Goal: Ask a question

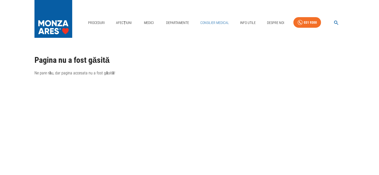
click at [212, 23] on link "Consilier Medical" at bounding box center [214, 23] width 33 height 10
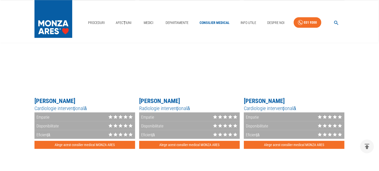
scroll to position [605, 0]
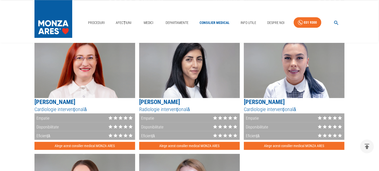
click at [288, 84] on img at bounding box center [294, 66] width 101 height 63
click at [287, 84] on img at bounding box center [294, 66] width 101 height 63
click at [277, 104] on h5 "[PERSON_NAME]" at bounding box center [294, 102] width 101 height 8
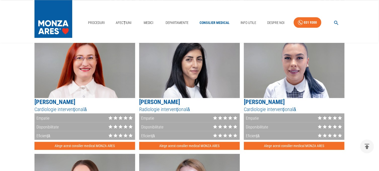
click at [278, 91] on img at bounding box center [294, 66] width 101 height 63
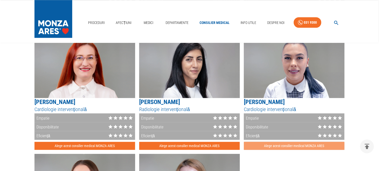
click at [279, 146] on button "Alege acest consilier medical MONZA ARES" at bounding box center [294, 146] width 101 height 8
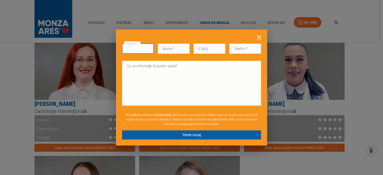
click at [141, 48] on input "Prenume   *" at bounding box center [138, 49] width 32 height 10
type input "[PERSON_NAME]"
click at [174, 50] on input "Nume   *" at bounding box center [174, 49] width 32 height 10
type input "[PERSON_NAME]"
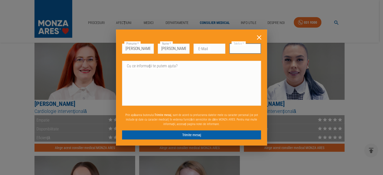
click at [250, 46] on input "Telefon   *" at bounding box center [245, 49] width 32 height 10
type input "0746314283"
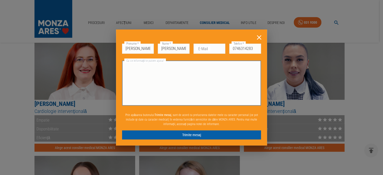
click at [182, 66] on textarea "Cu ce informații te putem ajuta?" at bounding box center [192, 83] width 132 height 41
click at [256, 64] on textarea "dl.[PERSON_NAME]-a reomandat ablatie flutter 2 d iar pentru detalii va recomand…" at bounding box center [192, 83] width 132 height 41
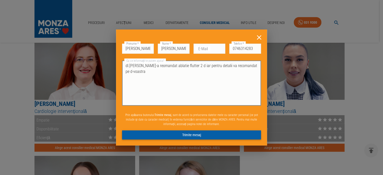
type textarea "dl.[PERSON_NAME]-a reomandat ablatie flutter 2 d iar pentru detalii va recomand…"
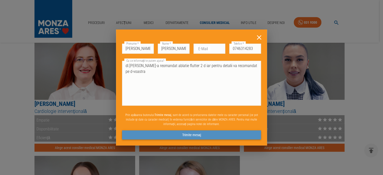
click at [197, 133] on button "Trimite mesaj" at bounding box center [191, 134] width 139 height 9
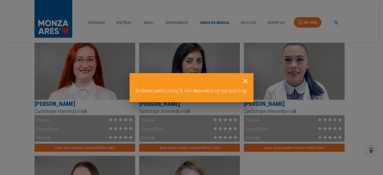
click at [246, 79] on icon at bounding box center [246, 81] width 8 height 8
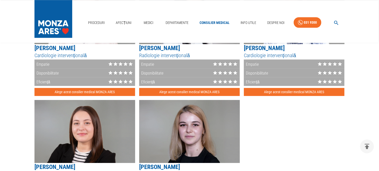
scroll to position [630, 0]
